Goal: Task Accomplishment & Management: Use online tool/utility

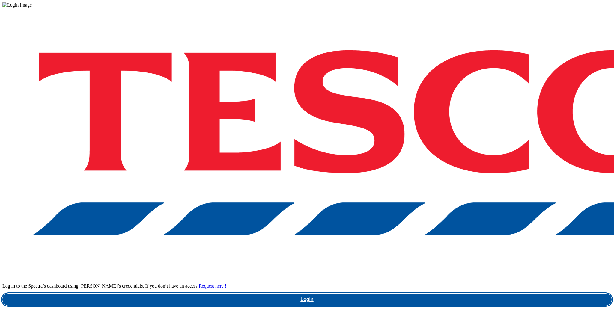
click at [458, 294] on link "Login" at bounding box center [306, 300] width 609 height 12
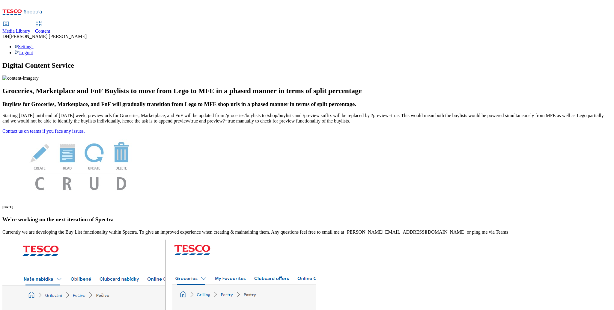
click at [30, 28] on span "Media Library" at bounding box center [16, 30] width 28 height 5
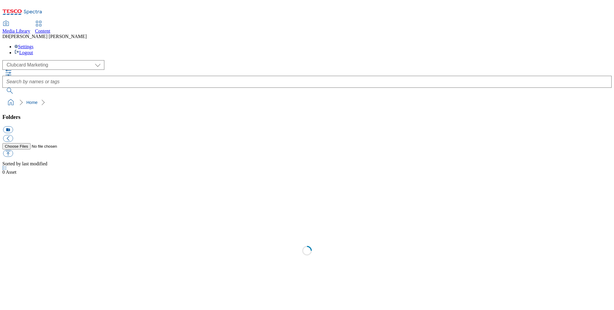
select select "flare-clubcard-mktg"
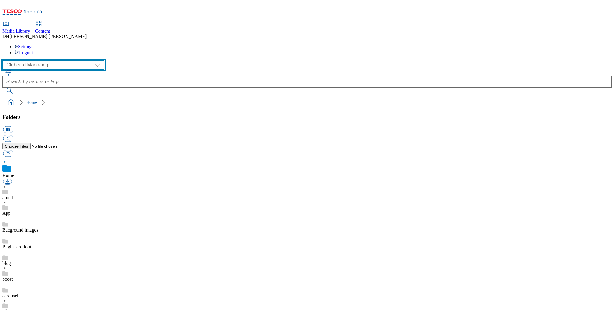
click at [36, 60] on select "Clubcard Marketing Demo Dotcom UK Emails GHS Marketing UK GHS Product UK GHS RO…" at bounding box center [53, 65] width 102 height 10
click at [50, 28] on span "Content" at bounding box center [42, 30] width 15 height 5
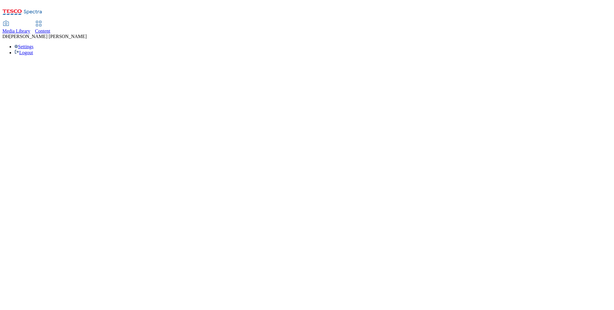
select select "phones-uk"
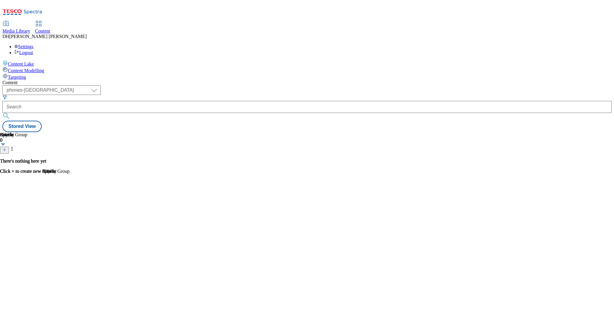
click at [26, 75] on span "Targeting" at bounding box center [17, 77] width 18 height 5
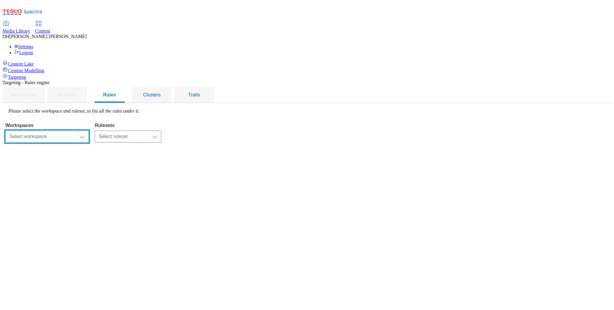
click at [89, 131] on select "Select workspace Content" at bounding box center [46, 137] width 83 height 12
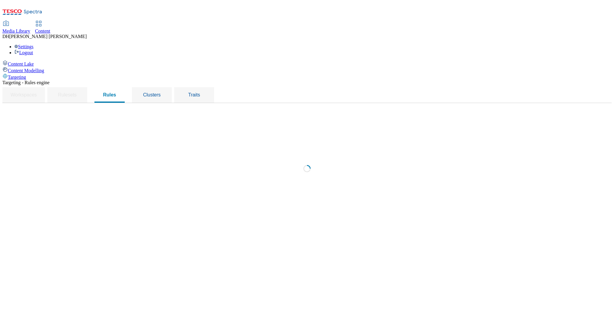
select select "f510054f-adaa-4692-b570-80fa3897127a"
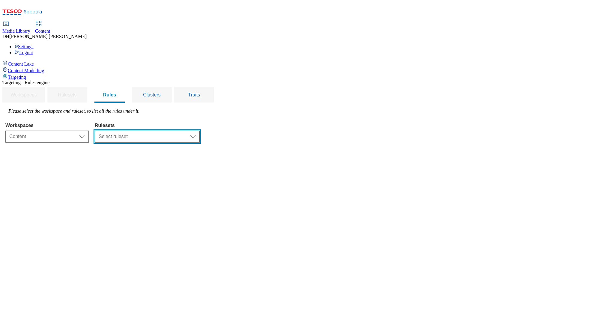
click at [199, 131] on select "Select ruleset dotcom-cz dotcom-hu dotcom-sk ghs-roi ghs-uk ighs-cz ighs-hu igh…" at bounding box center [147, 137] width 105 height 12
select select "48eb89cc-c22c-49b3-9be3-6f8cd5821d05"
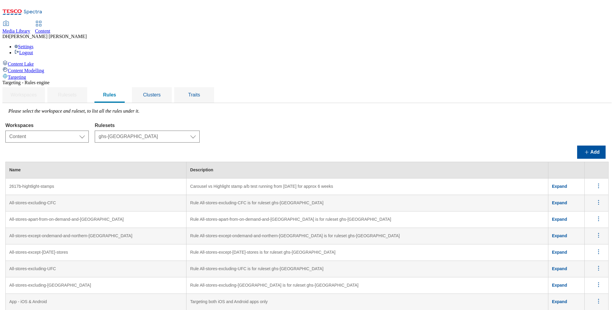
scroll to position [2183, 0]
drag, startPoint x: 296, startPoint y: 230, endPoint x: 256, endPoint y: 231, distance: 40.2
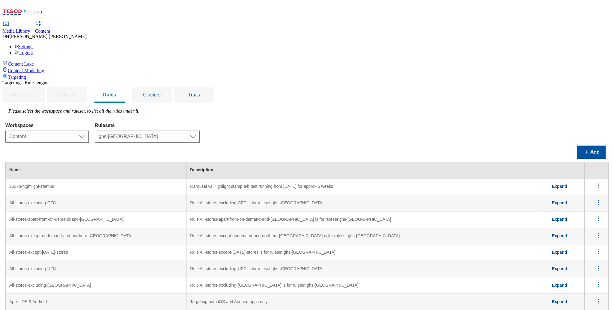
drag, startPoint x: 256, startPoint y: 233, endPoint x: 467, endPoint y: 232, distance: 211.0
copy td "To be used on the GHSHP to force a preview for QA. Each cluster/rule is associa…"
click at [598, 146] on button "Add" at bounding box center [591, 152] width 28 height 13
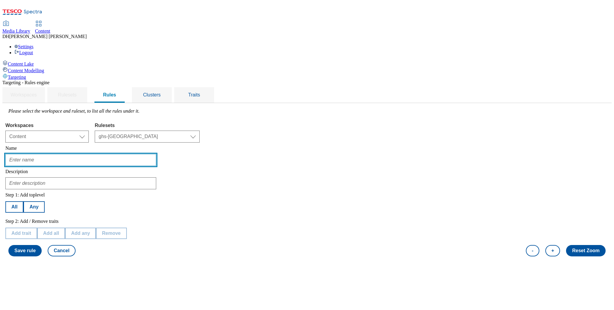
click at [112, 154] on input "text" at bounding box center [80, 160] width 151 height 12
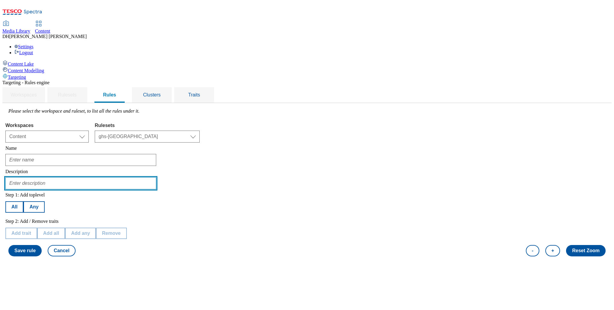
click at [96, 177] on input "text" at bounding box center [80, 183] width 151 height 12
paste input "To be used on the GHSHP to force a preview for QA. Each cluster/rule is associa…"
type input "To be used on the GHSHP to force a preview for QA. Each cluster/rule is associa…"
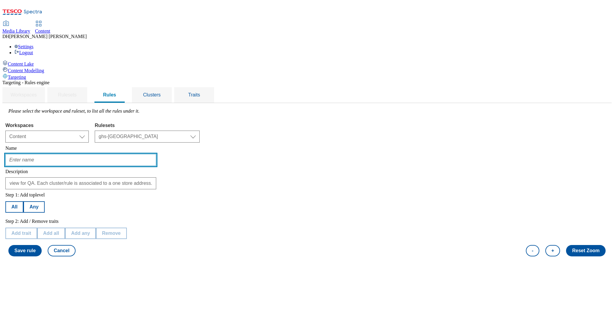
scroll to position [0, 0]
click at [96, 154] on input "text" at bounding box center [80, 160] width 151 height 12
type input "audience-01-login"
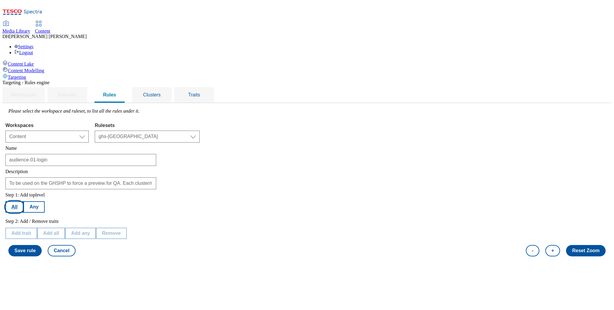
click at [23, 201] on button "All" at bounding box center [14, 206] width 18 height 11
click at [37, 228] on button "Add trait" at bounding box center [21, 233] width 32 height 11
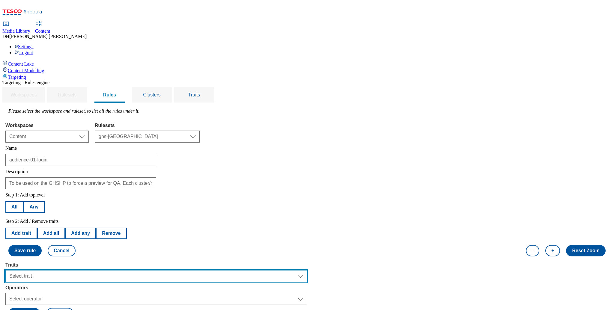
click at [105, 270] on select "Select trait Languages Segments Operating System Content Type Variant ID Store-…" at bounding box center [155, 276] width 301 height 12
select select "locationCluster"
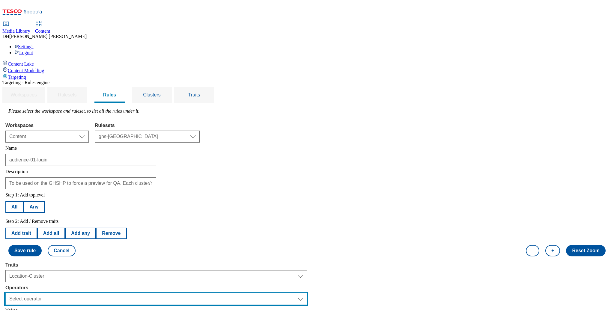
click at [100, 293] on select "Select operator Equals to Not Contains Not Equals Contains" at bounding box center [155, 299] width 301 height 12
select select "equals"
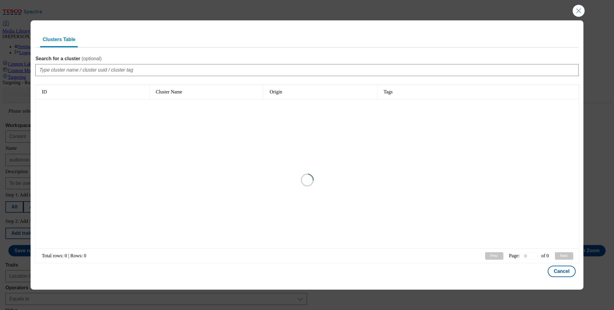
type input "1"
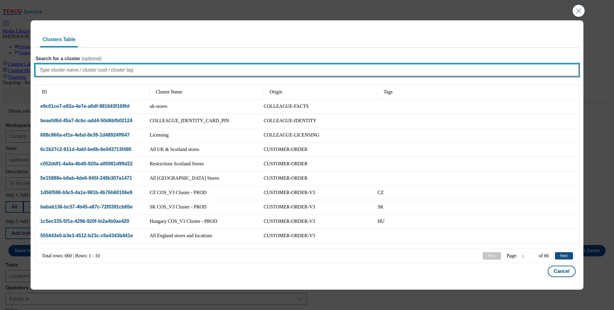
click at [153, 68] on input "Search for a cluster ( optional )" at bounding box center [306, 70] width 543 height 12
type input "audience"
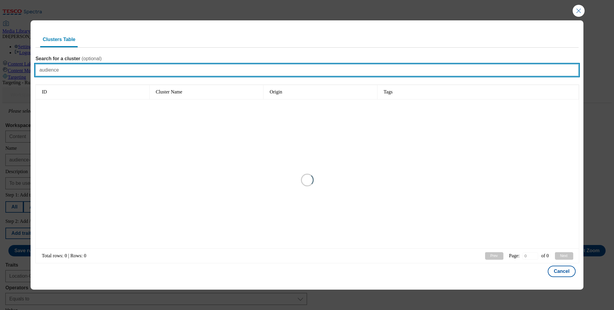
type input "1"
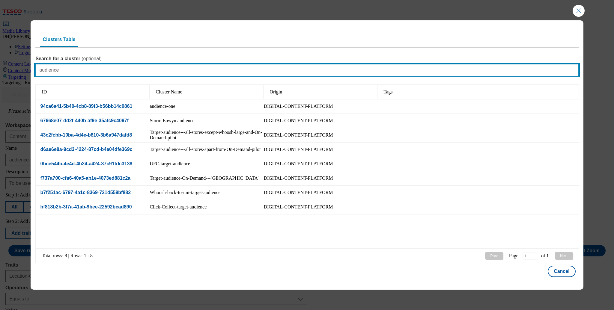
type input "audience"
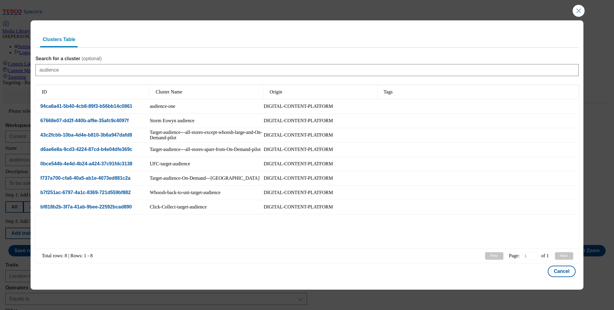
click at [200, 105] on div "audience-one" at bounding box center [207, 106] width 114 height 14
select select "94ca6a41-5b40-4cb8-89f3-b56bb14c0861"
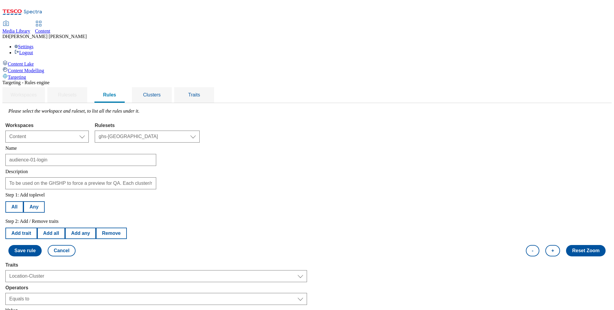
click at [42, 245] on button "Save rule" at bounding box center [24, 250] width 33 height 11
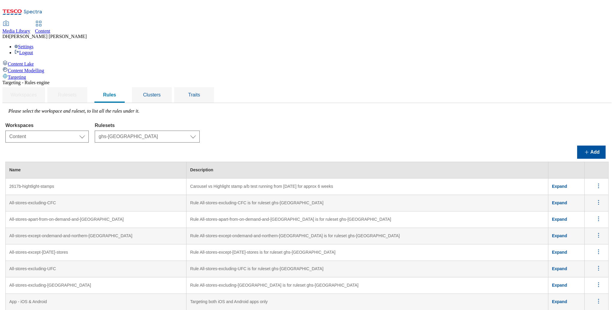
scroll to position [933, 0]
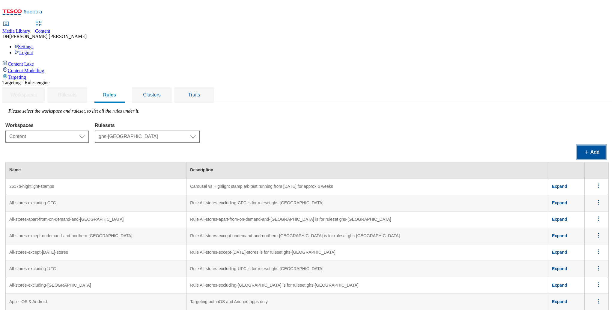
click at [587, 146] on button "Add" at bounding box center [591, 152] width 28 height 13
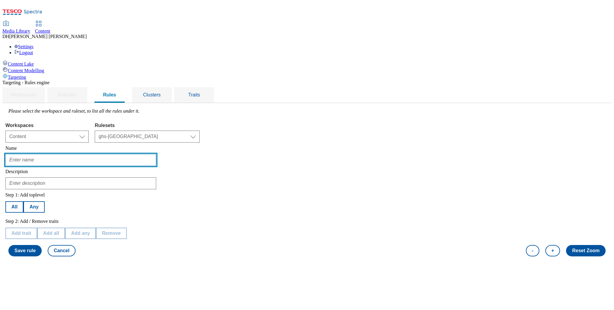
click at [99, 154] on input "text" at bounding box center [80, 160] width 151 height 12
type input "audience-01"
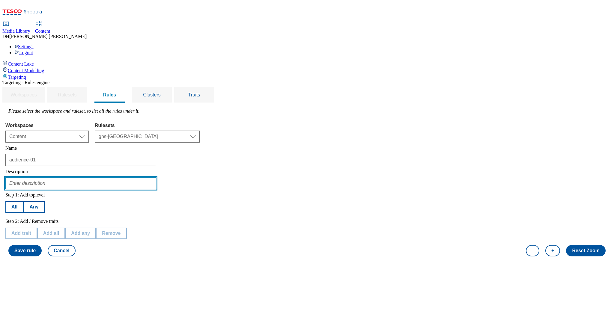
click at [101, 177] on input "text" at bounding box center [80, 183] width 151 height 12
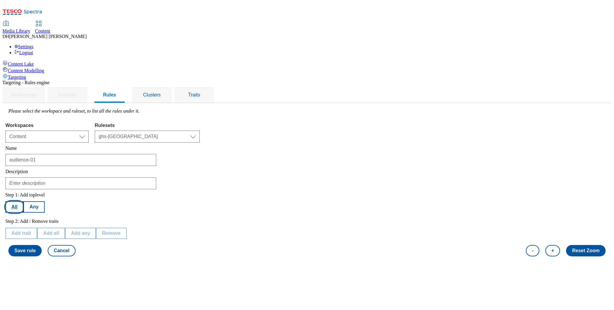
click at [23, 201] on button "All" at bounding box center [14, 206] width 18 height 11
click at [37, 228] on button "Add trait" at bounding box center [21, 233] width 32 height 11
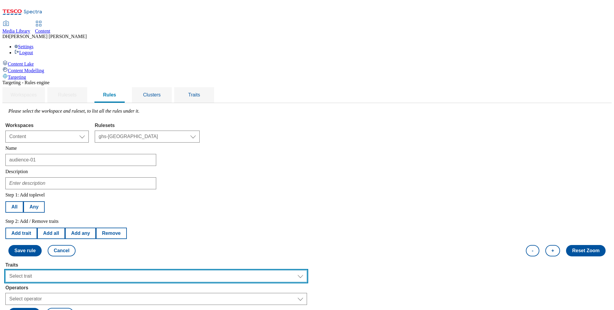
click at [102, 270] on select "Select trait Languages Operating System Content Type Variant ID Segments Channe…" at bounding box center [155, 276] width 301 height 12
select select "profileSegments"
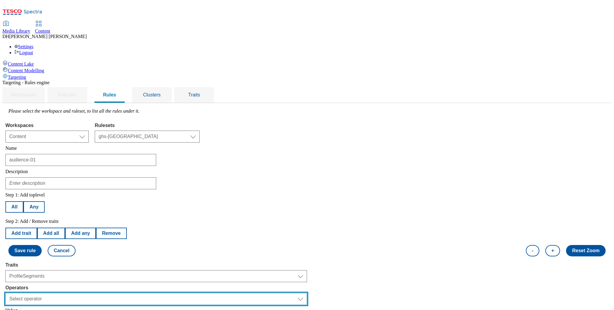
click at [107, 293] on select "Select operator Equals to Not Contains Not Equals Contains" at bounding box center [155, 299] width 301 height 12
select select "equals"
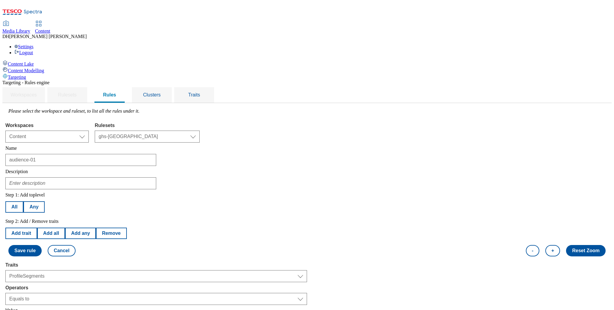
select select "5a3e1b72-054c-435f-b883-111407893f87:true"
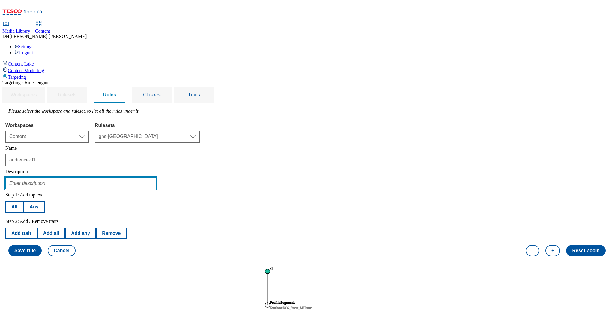
click at [113, 177] on input "text" at bounding box center [80, 183] width 151 height 12
type input "faststats"
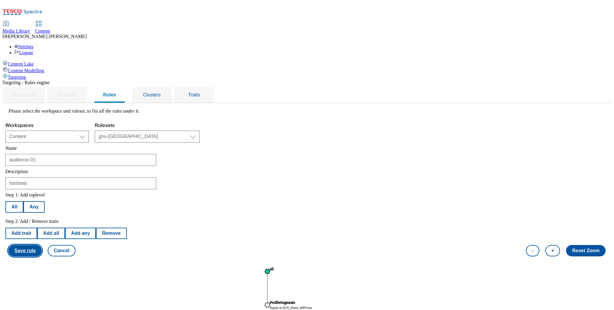
click at [42, 245] on button "Save rule" at bounding box center [24, 250] width 33 height 11
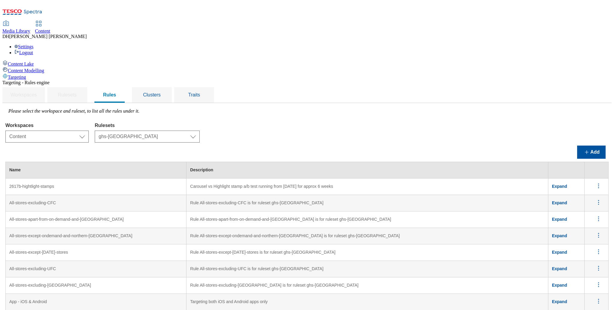
scroll to position [2185, 0]
drag, startPoint x: 125, startPoint y: 249, endPoint x: 82, endPoint y: 231, distance: 47.3
